Goal: Task Accomplishment & Management: Manage account settings

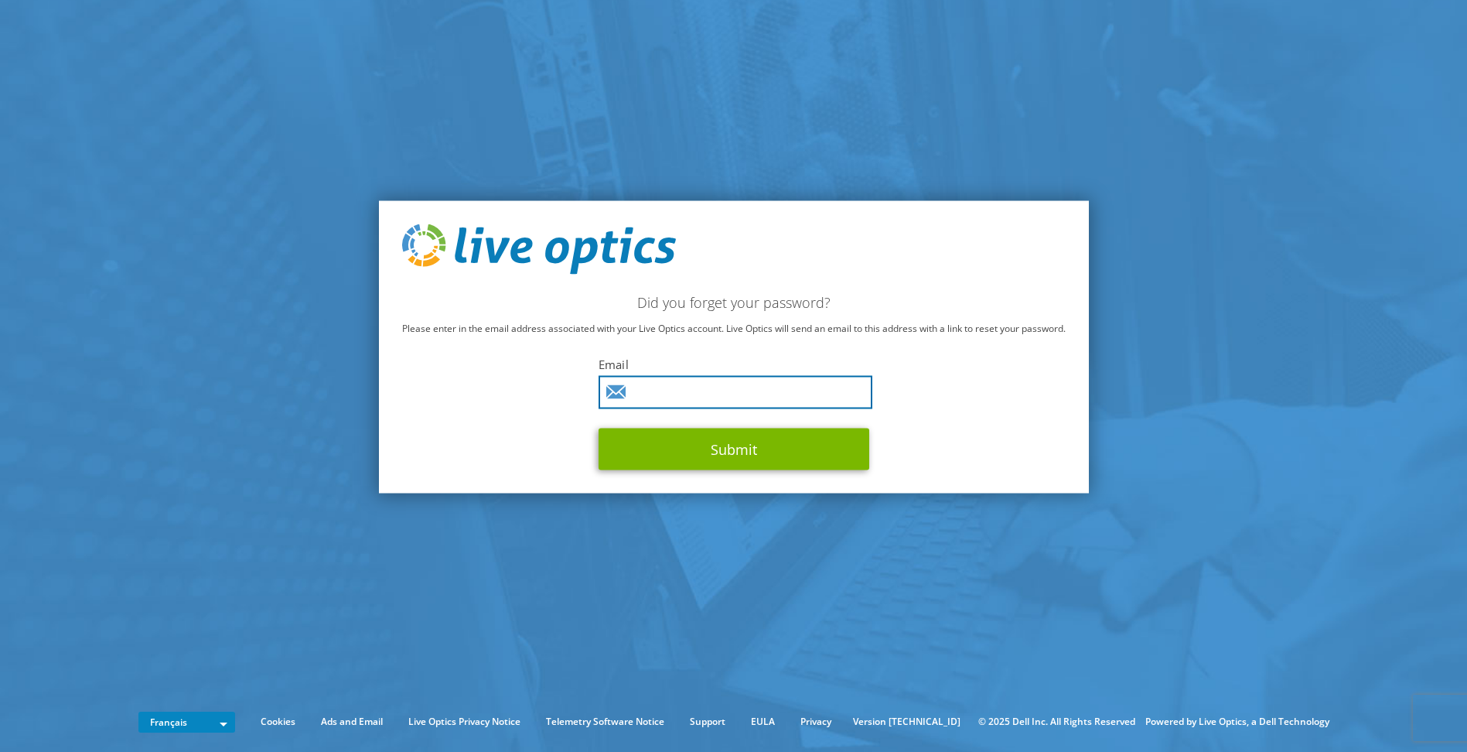
click at [722, 384] on input "text" at bounding box center [736, 392] width 274 height 33
type input "jordan.tirgouine@cheops.fr"
click at [599, 428] on button "Submit" at bounding box center [734, 449] width 271 height 42
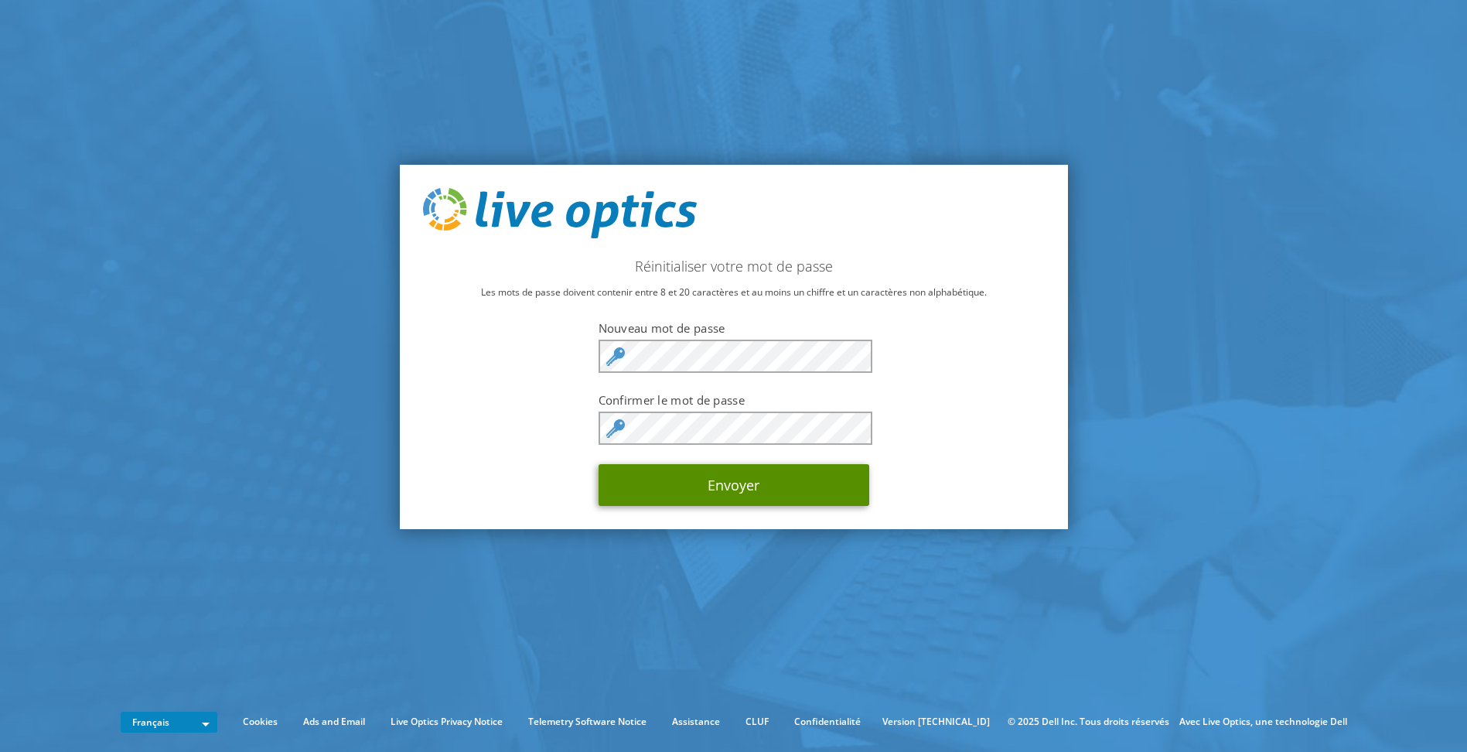
click at [634, 471] on button "Envoyer" at bounding box center [734, 485] width 271 height 42
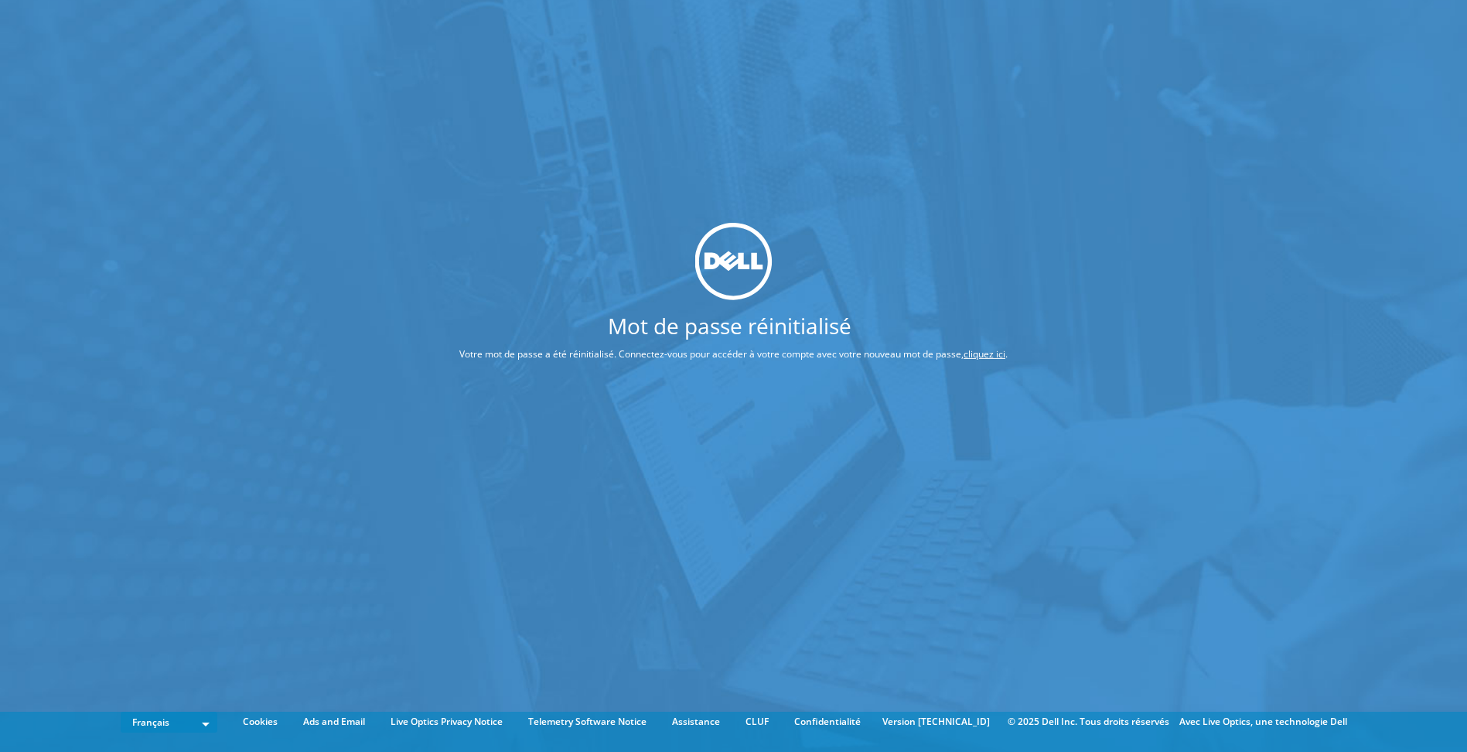
click at [810, 438] on div "Mot de passe réinitialisé Votre mot de passe a été réinitialisé. Connectez-vous…" at bounding box center [733, 352] width 1467 height 705
click at [961, 350] on p "Votre mot de passe a été réinitialisé. Connectez-vous pour accéder à votre comp…" at bounding box center [733, 353] width 664 height 17
click at [976, 350] on link "cliquez ici" at bounding box center [985, 352] width 42 height 13
